Goal: Check status: Check status

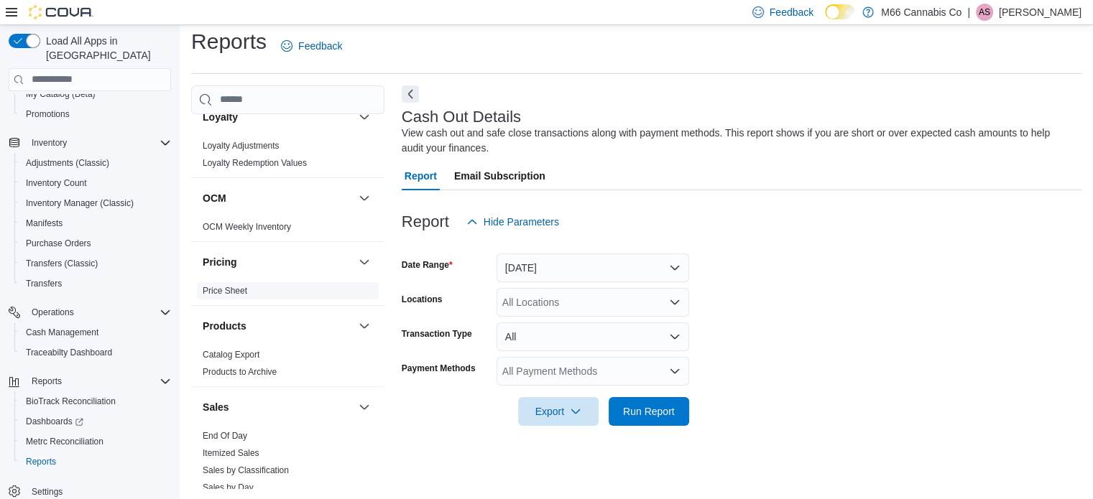
scroll to position [718, 0]
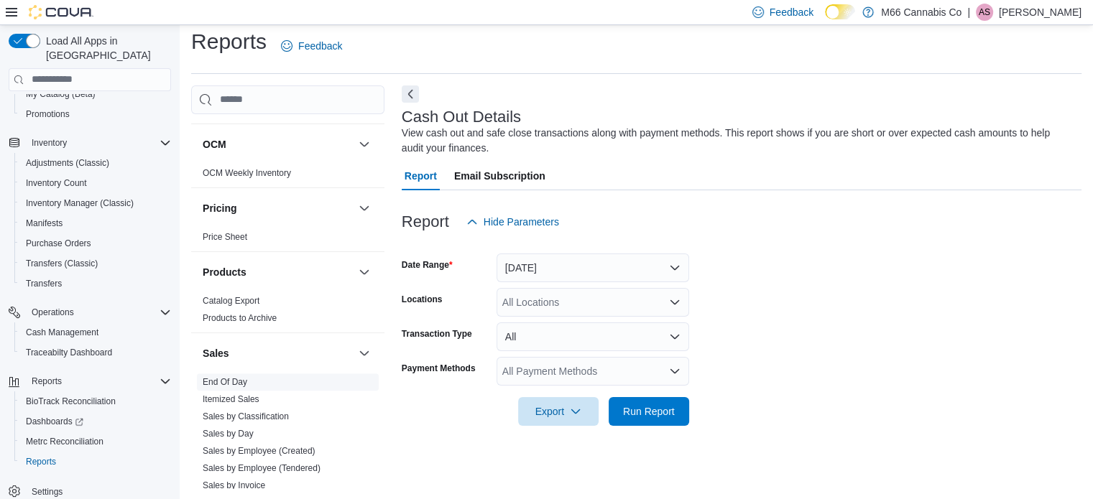
click at [238, 382] on link "End Of Day" at bounding box center [225, 382] width 45 height 10
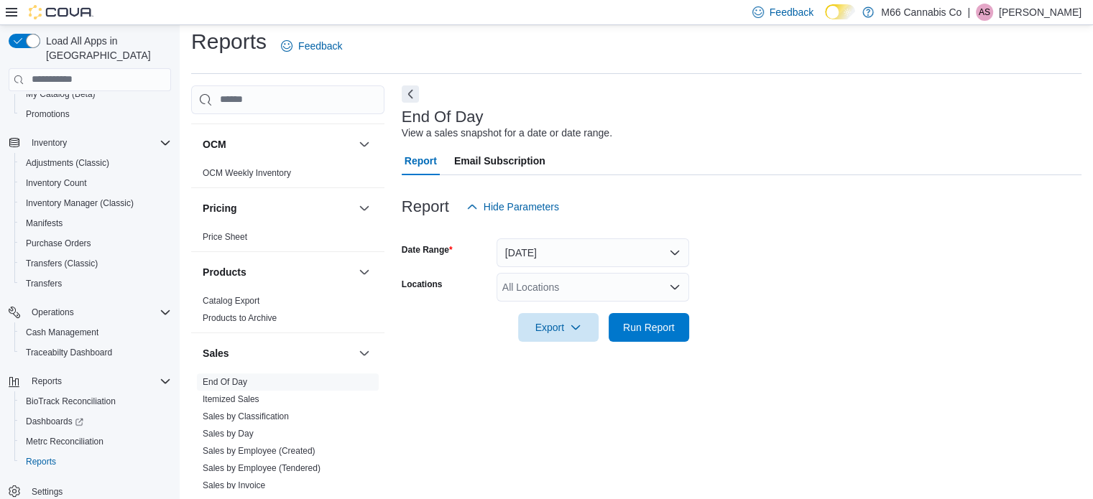
click at [542, 283] on div "All Locations" at bounding box center [592, 287] width 193 height 29
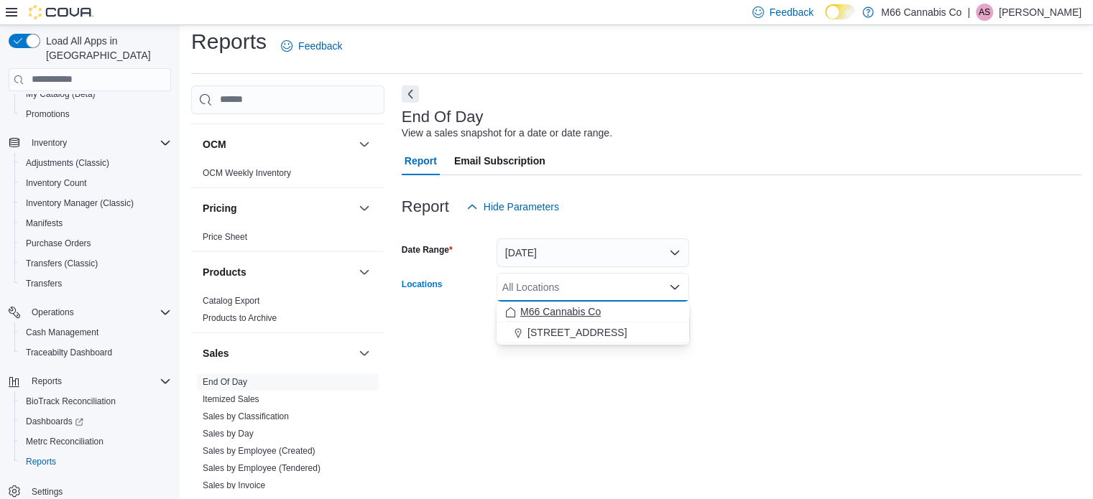
click at [543, 305] on span "M66 Cannabis Co" at bounding box center [560, 312] width 80 height 14
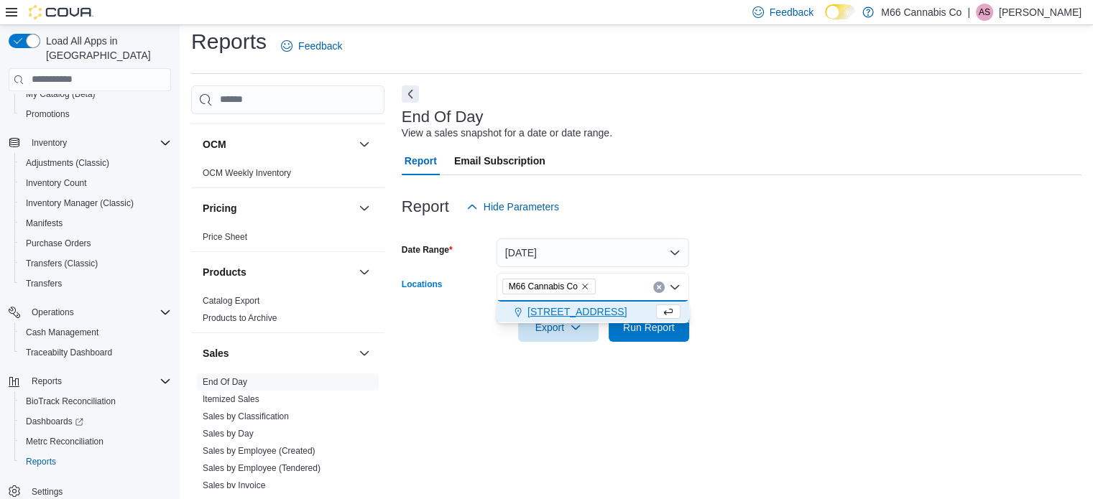
click at [545, 305] on span "[STREET_ADDRESS]" at bounding box center [576, 312] width 99 height 14
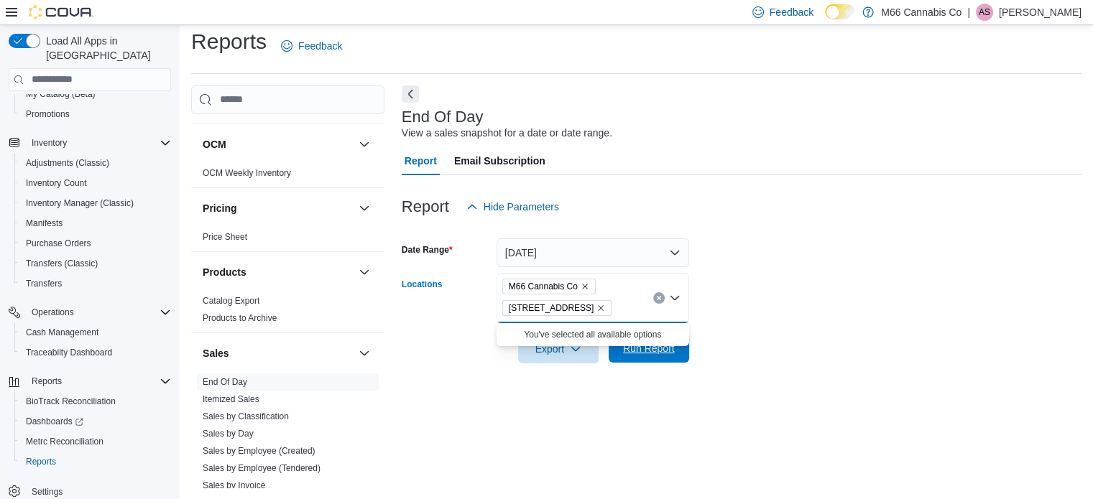
click at [629, 353] on span "Run Report" at bounding box center [649, 348] width 52 height 14
